Goal: Information Seeking & Learning: Learn about a topic

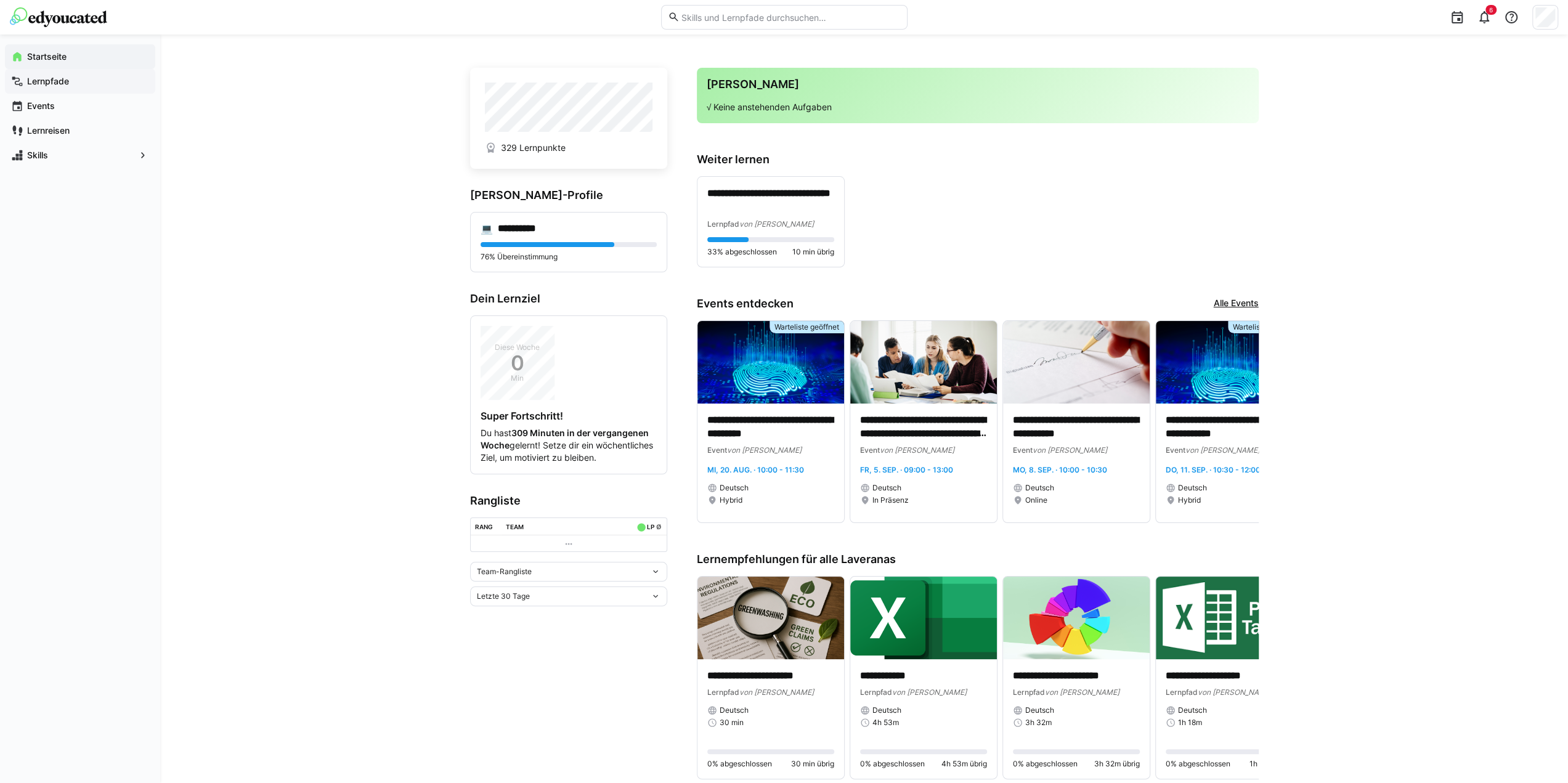
click at [0, 0] on app-navigation-label "Lernpfade" at bounding box center [0, 0] width 0 height 0
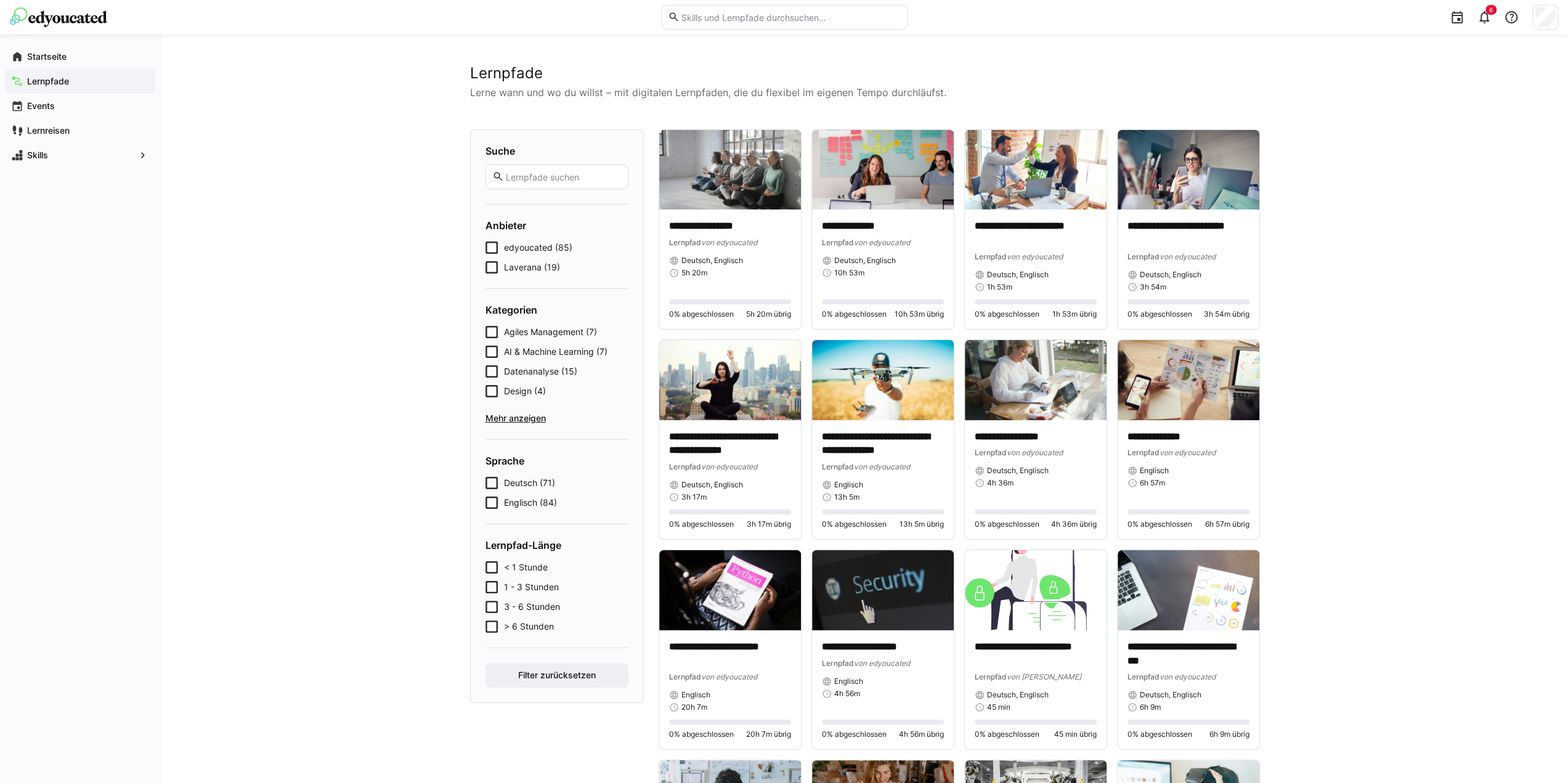
click at [491, 249] on icon at bounding box center [492, 248] width 12 height 12
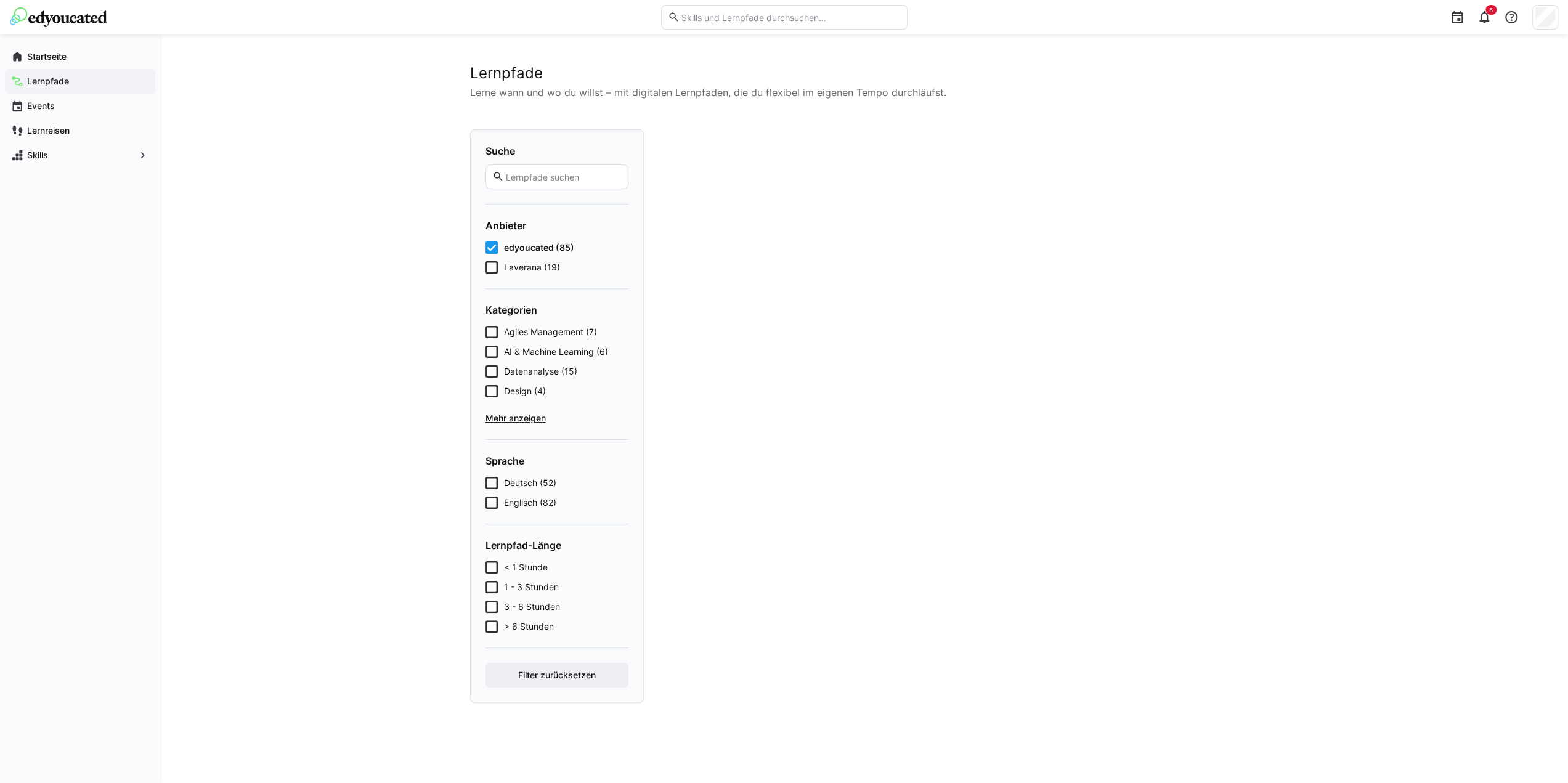
click at [493, 270] on icon at bounding box center [492, 267] width 12 height 12
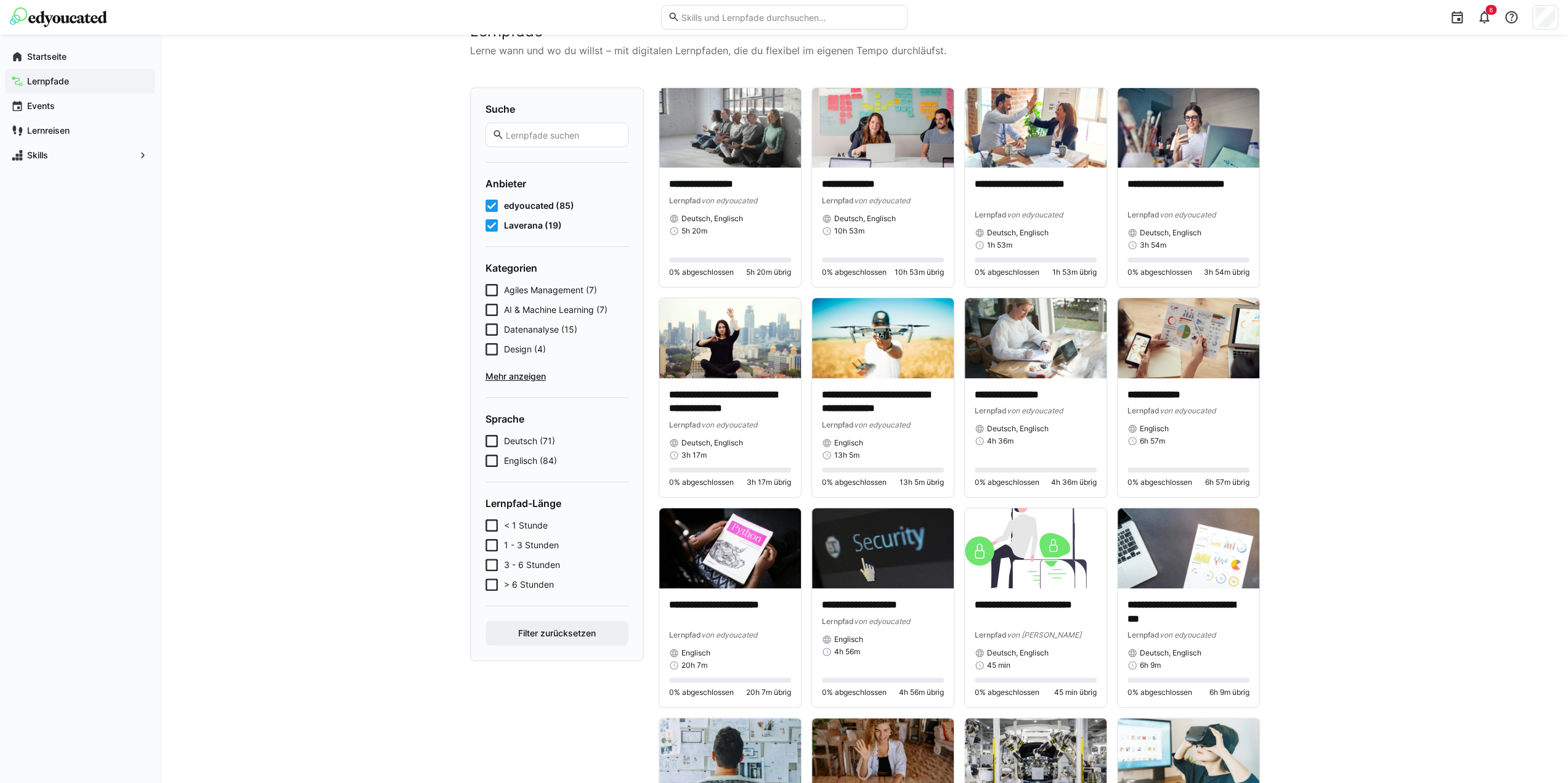
scroll to position [62, 0]
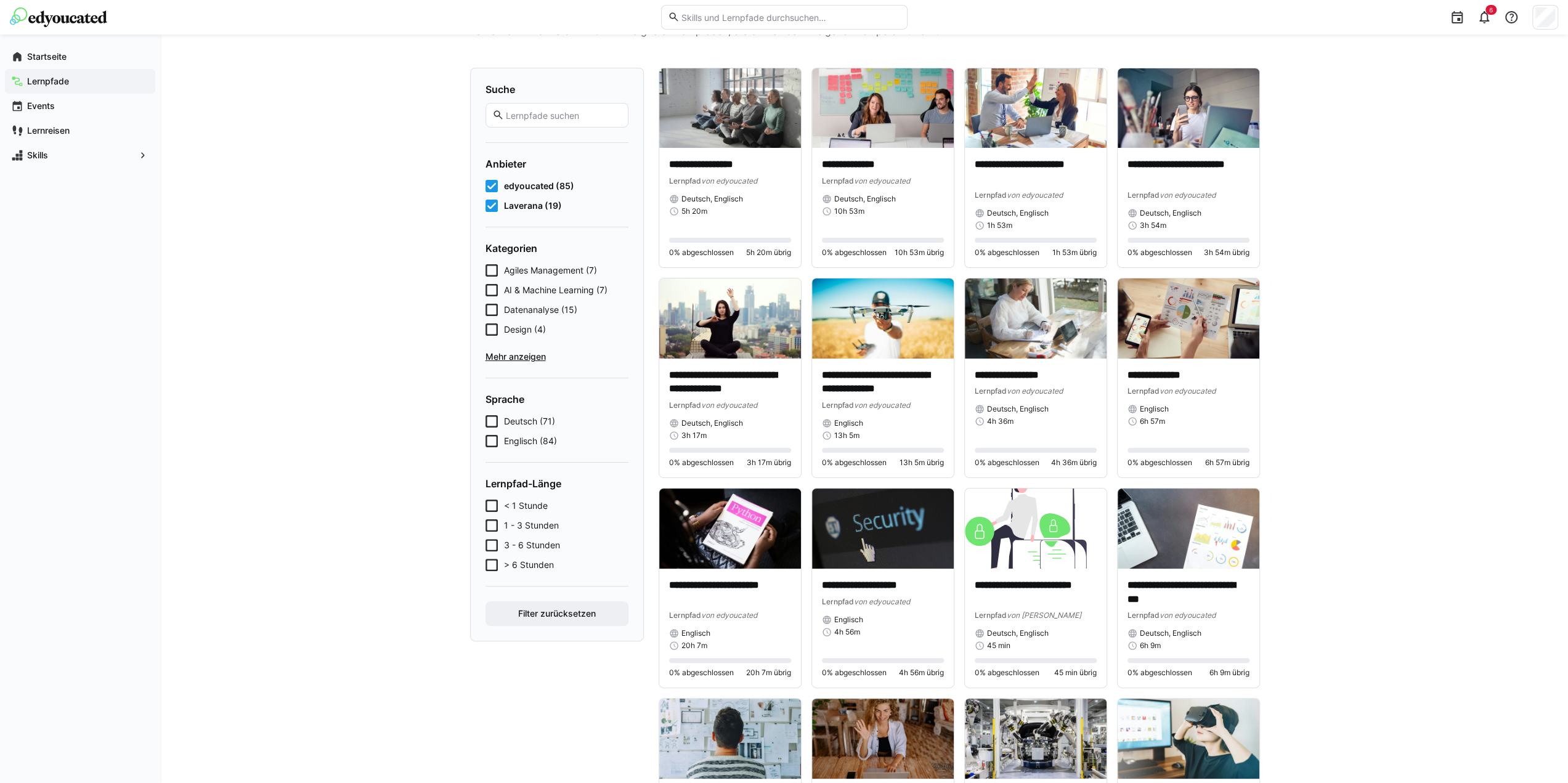
click at [494, 503] on icon at bounding box center [492, 506] width 12 height 12
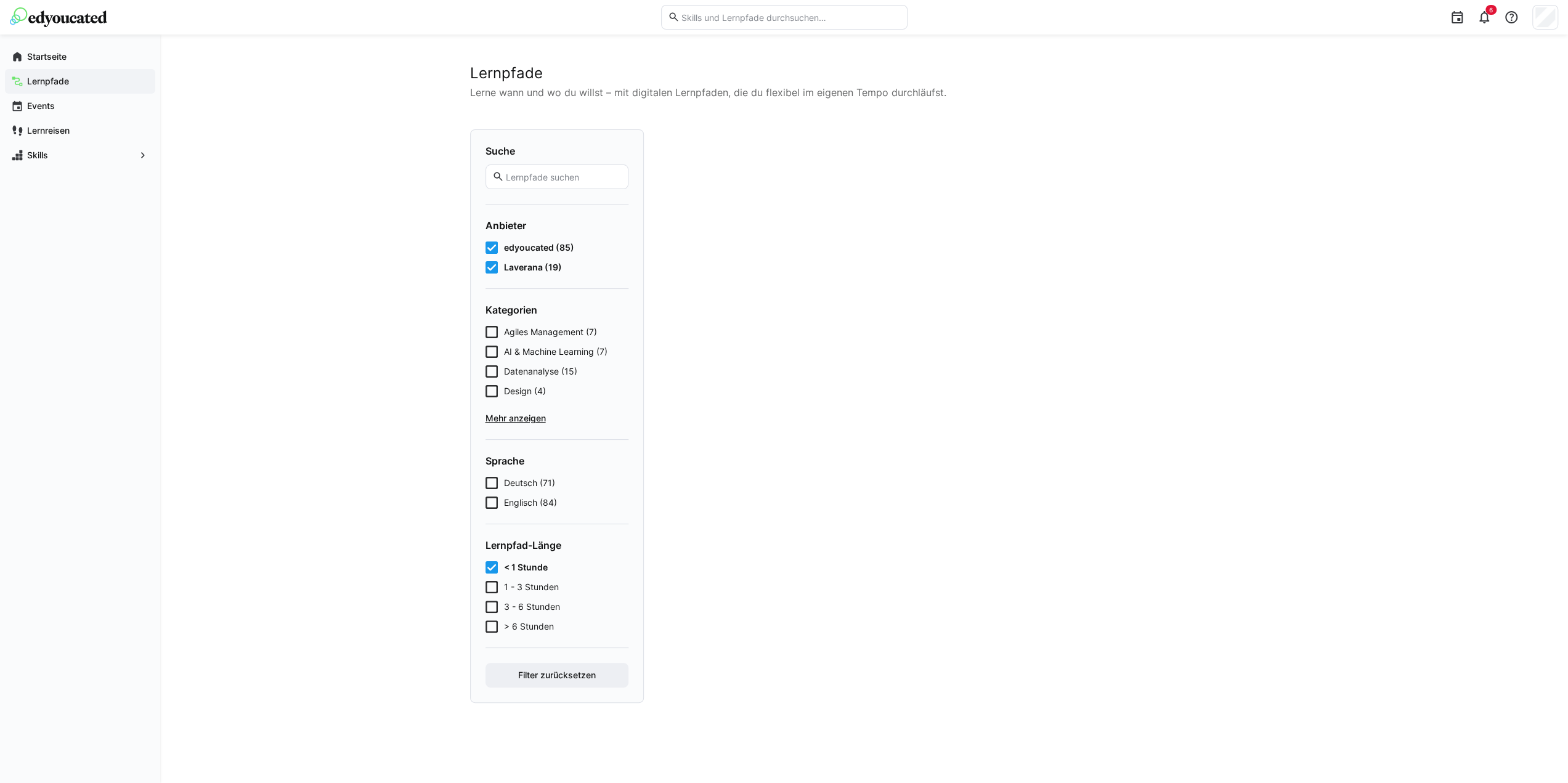
scroll to position [0, 0]
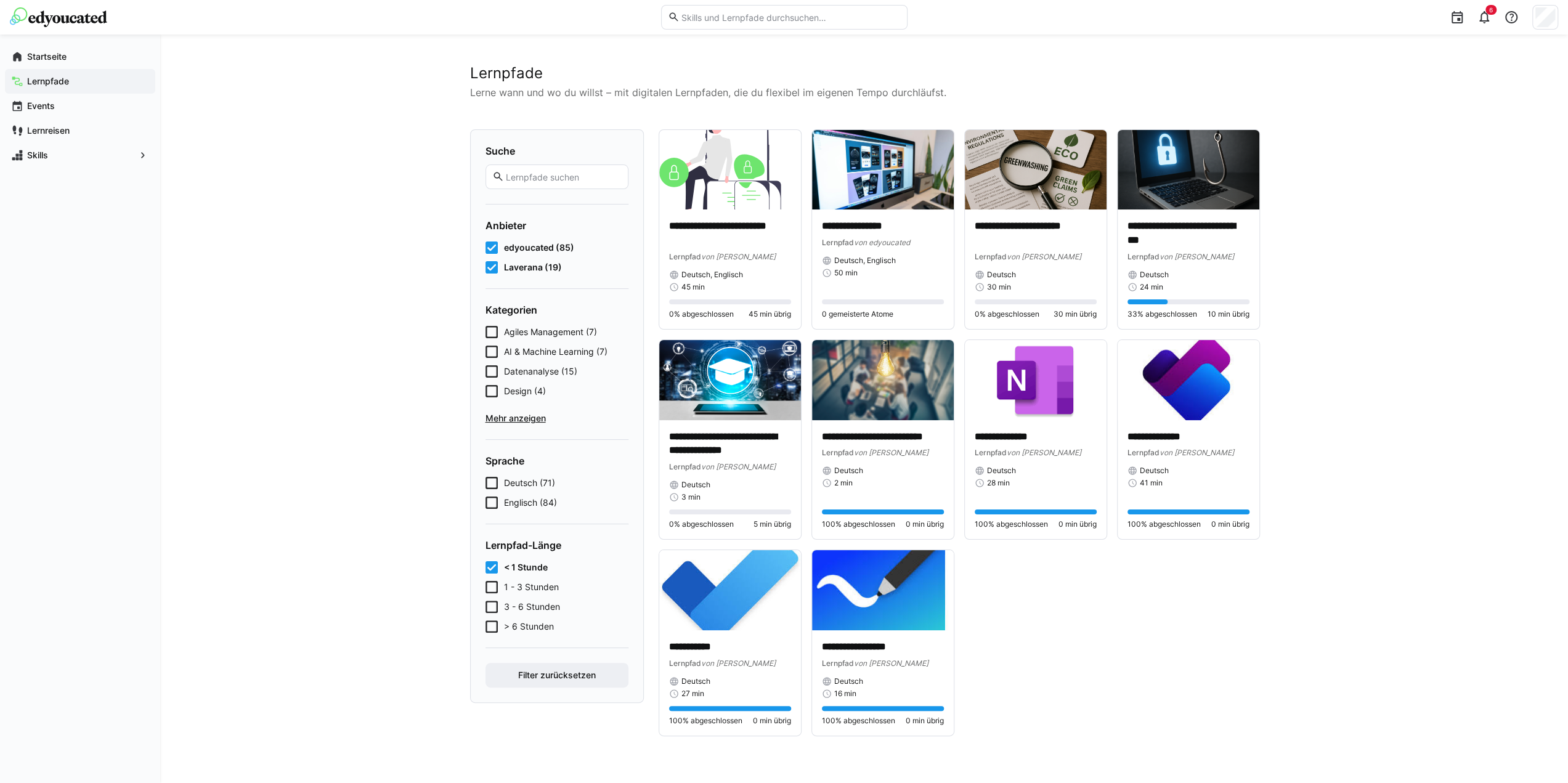
click at [491, 481] on icon at bounding box center [492, 483] width 12 height 12
click at [489, 598] on icon at bounding box center [492, 600] width 12 height 12
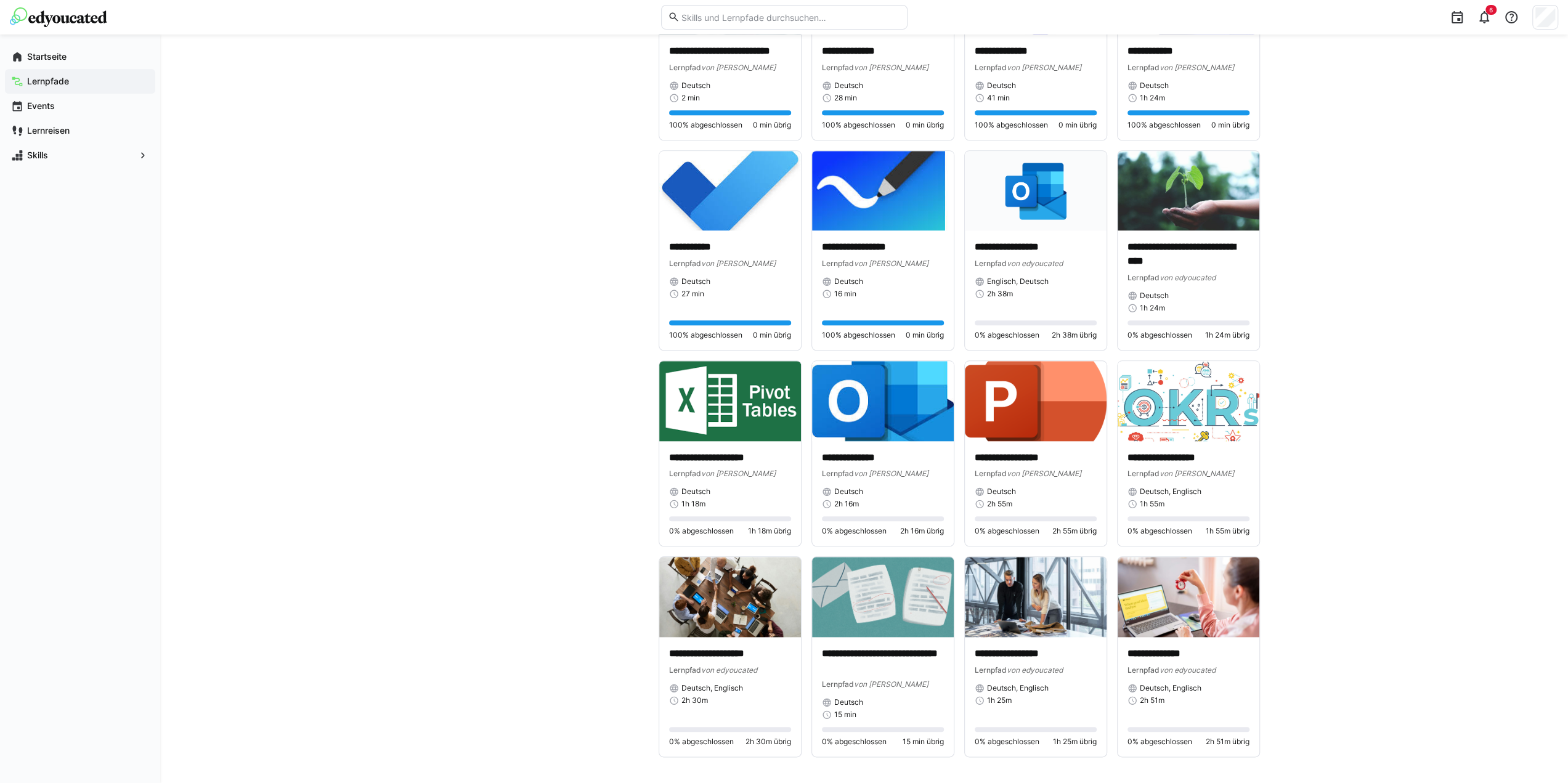
scroll to position [1016, 0]
click at [109, 434] on div "Startseite Lernpfade Events Lernreisen Skills" at bounding box center [80, 408] width 160 height 748
